Goal: Task Accomplishment & Management: Manage account settings

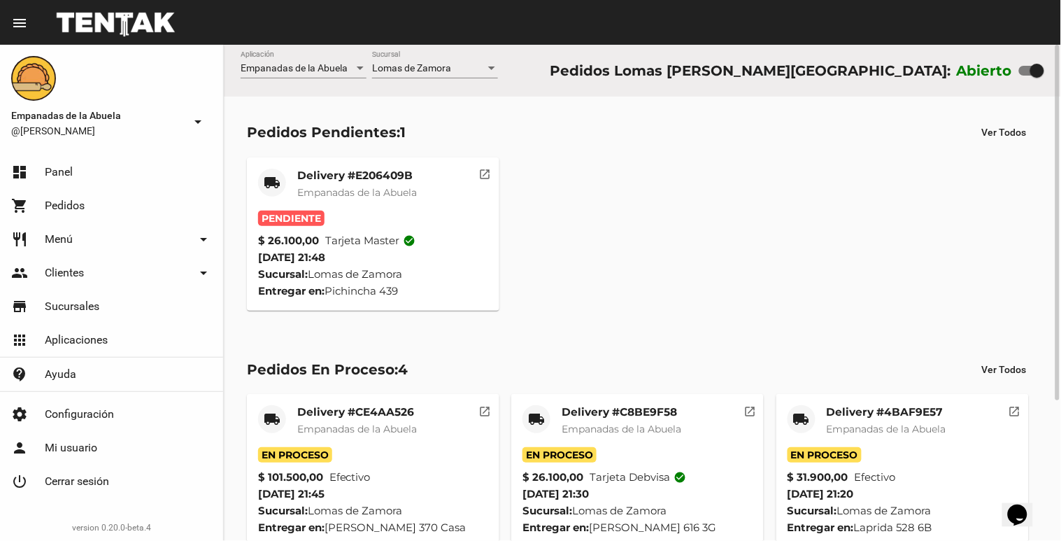
click at [410, 175] on mat-card-title "Delivery #E206409B" at bounding box center [357, 176] width 120 height 14
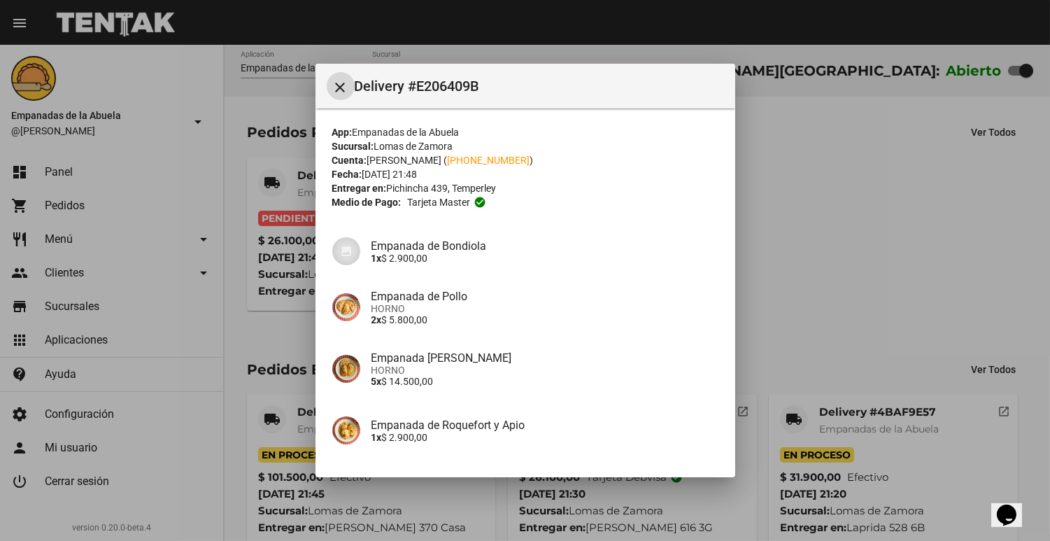
scroll to position [111, 0]
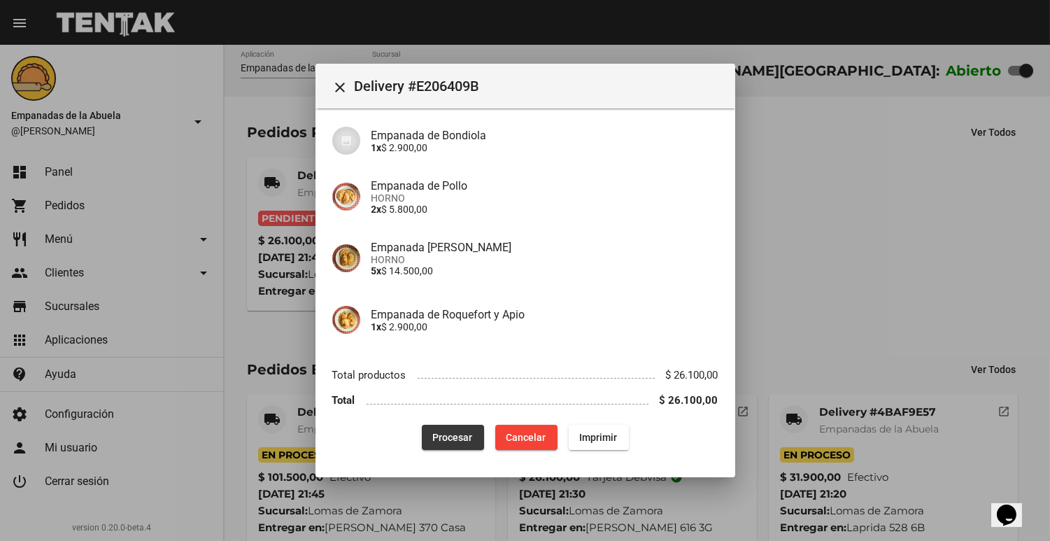
click at [448, 435] on span "Procesar" at bounding box center [453, 437] width 40 height 11
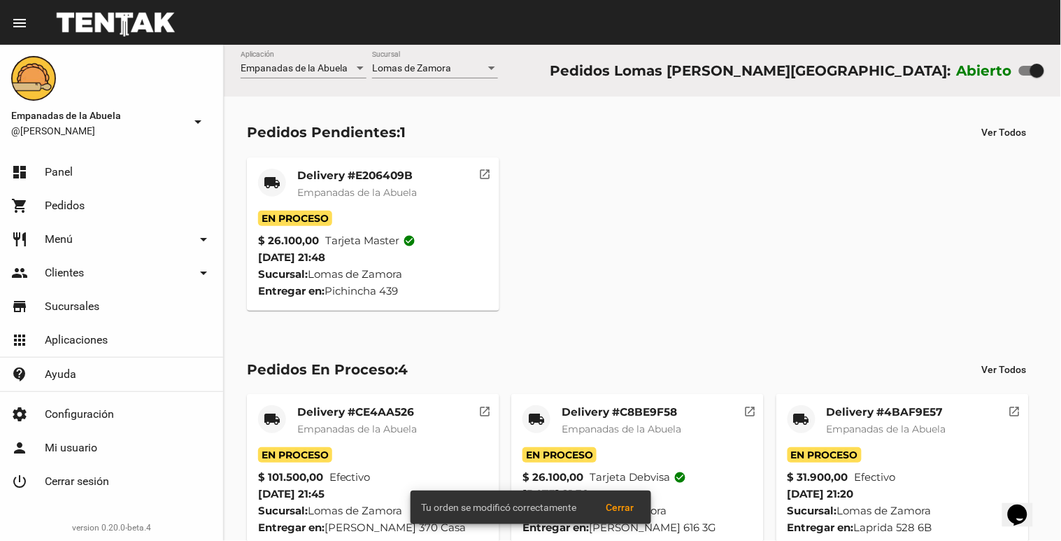
click at [319, 182] on mat-card-title "Delivery #E206409B" at bounding box center [357, 176] width 120 height 14
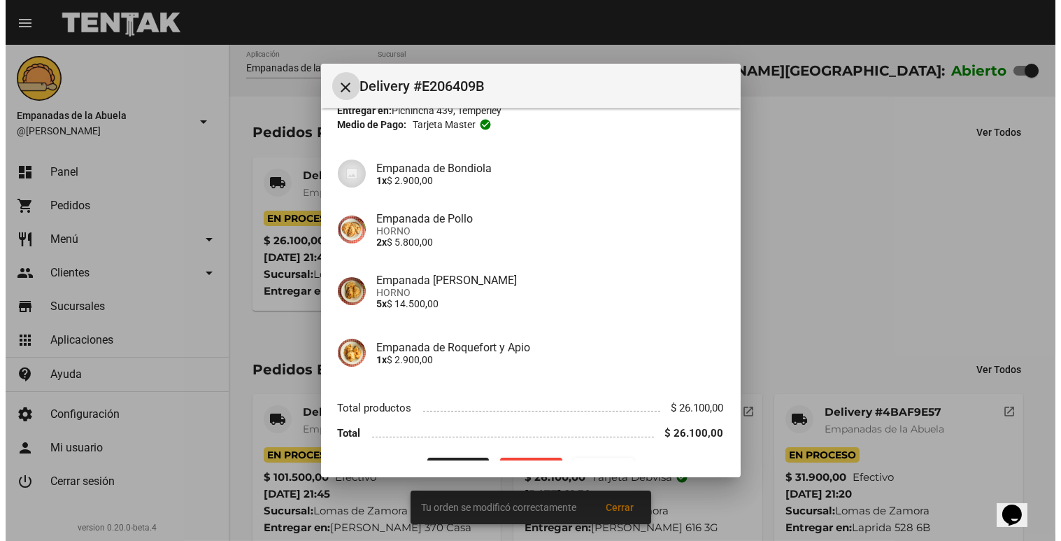
scroll to position [111, 0]
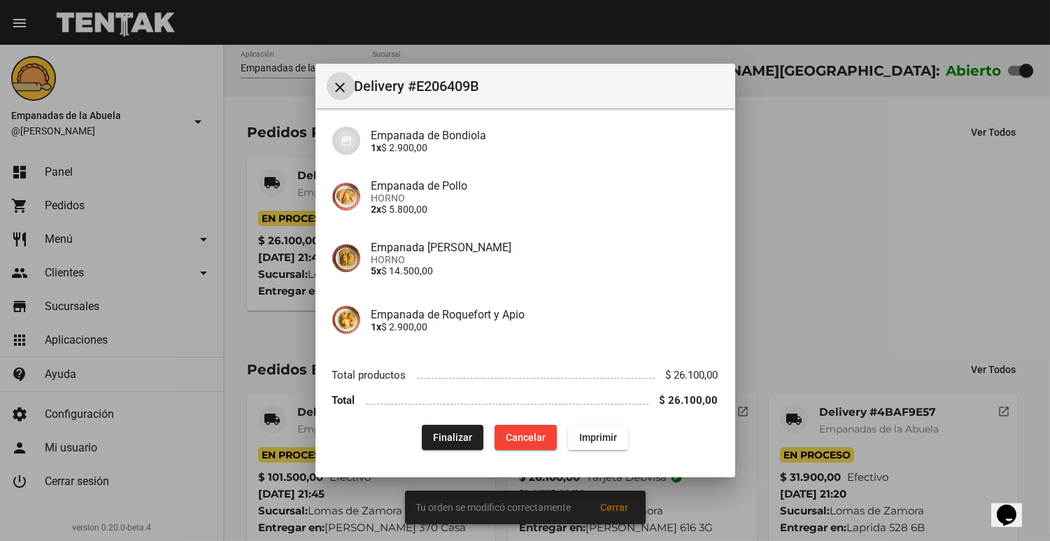
click at [614, 448] on button "Imprimir" at bounding box center [598, 437] width 60 height 25
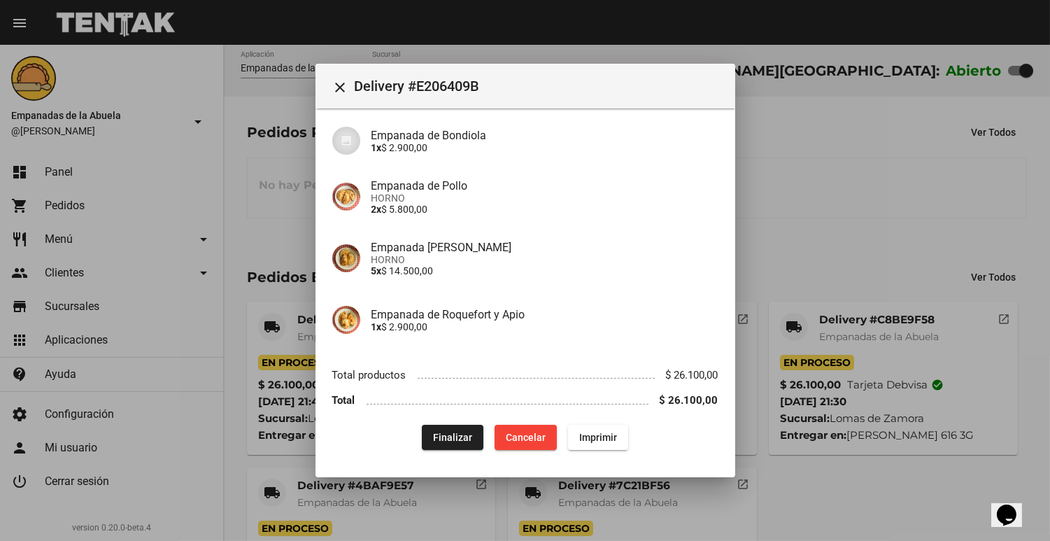
click at [828, 288] on div at bounding box center [525, 270] width 1050 height 541
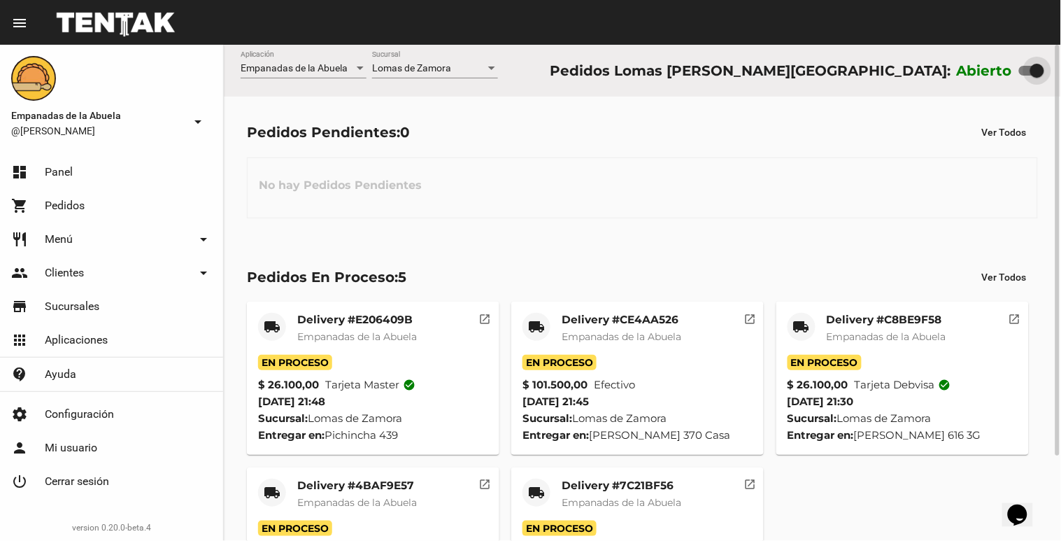
click at [1026, 73] on div at bounding box center [1031, 71] width 25 height 10
click at [1026, 76] on input "checkbox" at bounding box center [1026, 76] width 1 height 1
checkbox input "false"
